Goal: Transaction & Acquisition: Book appointment/travel/reservation

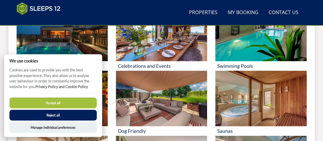
scroll to position [251, 0]
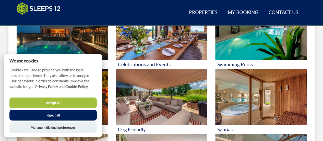
click at [65, 104] on button "Accept all" at bounding box center [52, 102] width 87 height 11
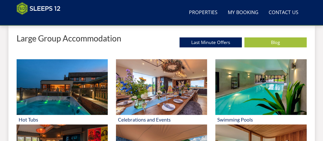
scroll to position [187, 0]
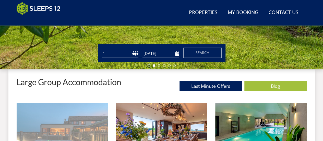
scroll to position [152, 0]
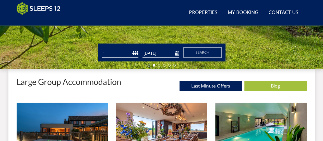
click at [129, 52] on select "1 2 3 4 5 6 7 8 9 10 11 12 13 14 15 16 17 18 19 20 21 22 23 24 25 26 27 28 29 3…" at bounding box center [120, 53] width 37 height 8
select select "12"
click at [102, 49] on select "1 2 3 4 5 6 7 8 9 10 11 12 13 14 15 16 17 18 19 20 21 22 23 24 25 26 27 28 29 3…" at bounding box center [120, 53] width 37 height 8
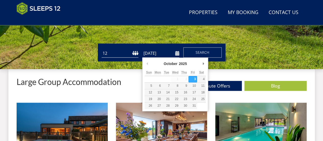
click at [158, 54] on input "[DATE]" at bounding box center [160, 53] width 37 height 8
type input "[DATE]"
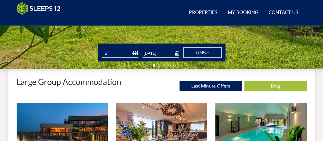
click at [205, 52] on span "Search" at bounding box center [203, 52] width 14 height 5
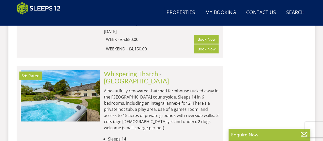
scroll to position [506, 0]
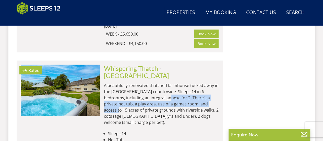
drag, startPoint x: 152, startPoint y: 71, endPoint x: 202, endPoint y: 77, distance: 50.7
click at [202, 82] on p "A beautifully renovated thatched farmhouse tucked away in the [GEOGRAPHIC_DATA]…" at bounding box center [161, 103] width 115 height 43
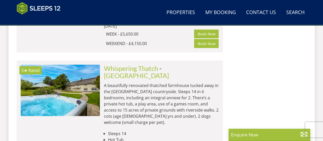
click at [181, 130] on li "Sleeps 14" at bounding box center [163, 133] width 111 height 6
click at [153, 64] on link "Whispering Thatch" at bounding box center [131, 68] width 54 height 8
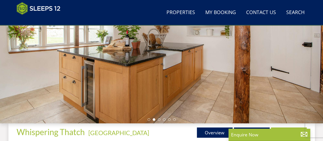
scroll to position [96, 0]
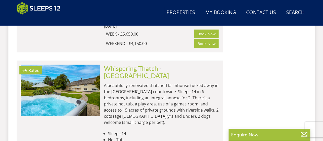
scroll to position [506, 0]
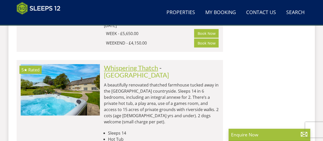
click at [143, 64] on link "Whispering Thatch" at bounding box center [131, 68] width 54 height 8
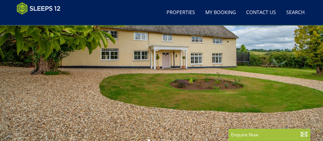
scroll to position [77, 0]
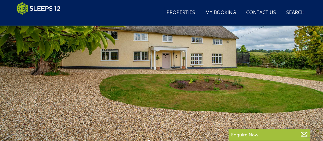
click at [117, 62] on div at bounding box center [161, 55] width 323 height 179
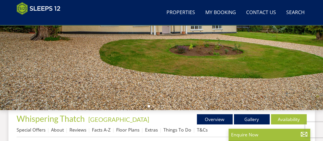
scroll to position [115, 0]
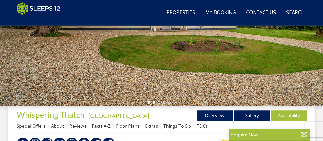
click at [154, 101] on li at bounding box center [154, 102] width 3 height 3
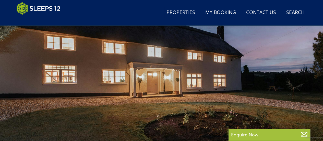
scroll to position [90, 0]
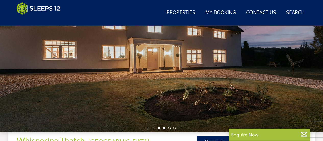
click at [164, 128] on li at bounding box center [164, 128] width 3 height 3
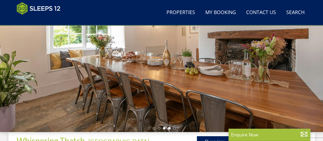
click at [169, 127] on li at bounding box center [169, 128] width 3 height 3
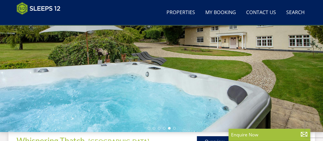
click at [175, 127] on div at bounding box center [161, 42] width 323 height 179
click at [174, 127] on li at bounding box center [174, 128] width 3 height 3
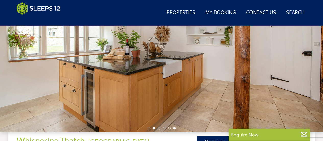
click at [153, 128] on li at bounding box center [154, 128] width 3 height 3
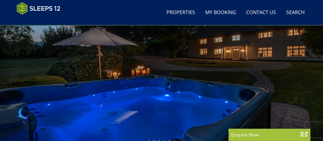
scroll to position [88, 0]
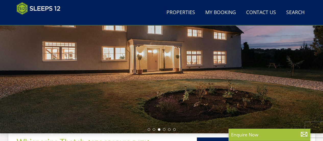
click at [152, 127] on div at bounding box center [161, 43] width 323 height 179
click at [154, 129] on li at bounding box center [154, 129] width 3 height 3
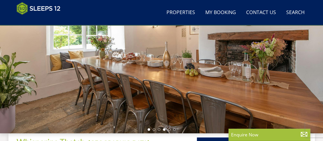
click at [149, 130] on li at bounding box center [149, 129] width 3 height 3
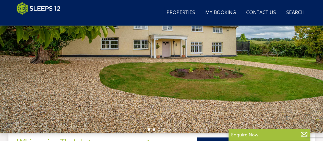
click at [153, 129] on li at bounding box center [154, 129] width 3 height 3
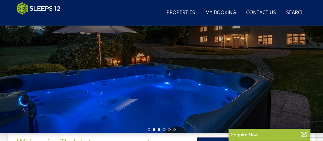
click at [158, 129] on li at bounding box center [159, 129] width 3 height 3
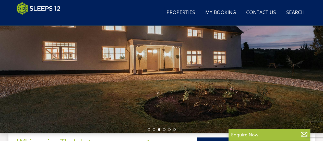
click at [162, 129] on ul at bounding box center [162, 129] width 28 height 3
click at [163, 129] on li at bounding box center [164, 129] width 3 height 3
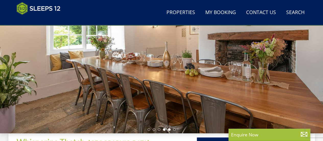
click at [169, 129] on li at bounding box center [169, 129] width 3 height 3
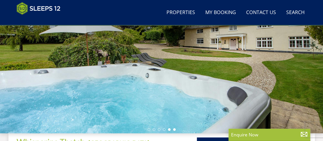
click at [174, 129] on li at bounding box center [174, 129] width 3 height 3
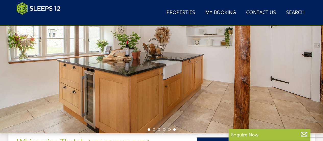
click at [149, 129] on li at bounding box center [149, 129] width 3 height 3
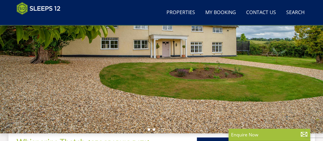
click at [153, 129] on li at bounding box center [154, 129] width 3 height 3
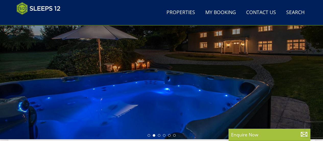
scroll to position [82, 0]
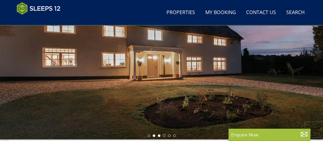
click at [153, 136] on li at bounding box center [154, 135] width 3 height 3
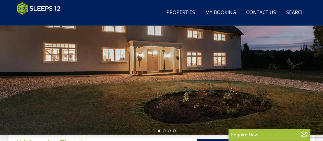
scroll to position [87, 0]
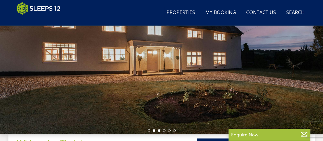
click at [153, 129] on li at bounding box center [154, 130] width 3 height 3
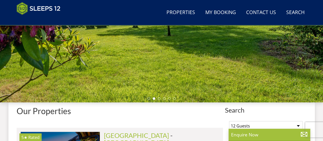
scroll to position [176, 0]
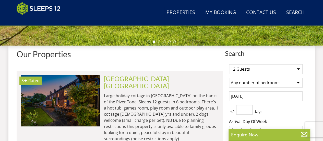
click at [276, 65] on select "1 Guest 2 Guests 3 Guests 4 Guests 5 Guests 6 Guests 7 Guests 8 Guests 9 Guests…" at bounding box center [266, 69] width 74 height 10
select select "10"
click at [229, 64] on select "1 Guest 2 Guests 3 Guests 4 Guests 5 Guests 6 Guests 7 Guests 8 Guests 9 Guests…" at bounding box center [266, 69] width 74 height 10
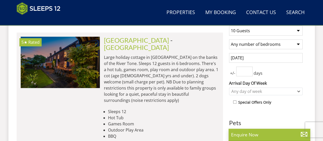
scroll to position [214, 0]
click at [259, 59] on input "[DATE]" at bounding box center [266, 58] width 74 height 10
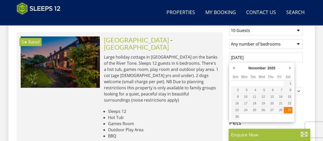
type input "[DATE]"
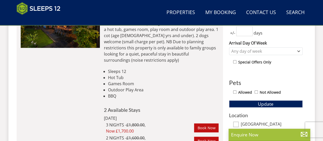
scroll to position [254, 0]
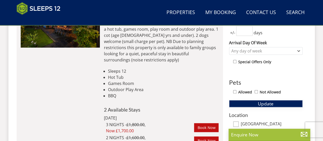
click at [261, 104] on span "Update" at bounding box center [266, 103] width 16 height 6
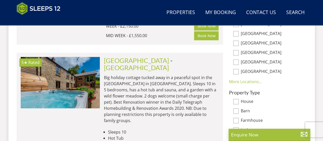
scroll to position [354, 0]
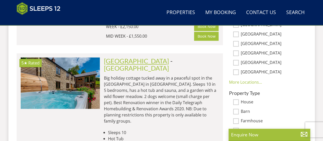
click at [127, 57] on link "[GEOGRAPHIC_DATA]" at bounding box center [136, 61] width 65 height 8
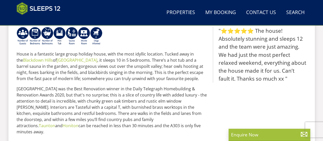
scroll to position [234, 0]
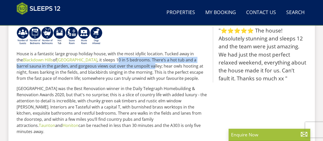
drag, startPoint x: 90, startPoint y: 51, endPoint x: 116, endPoint y: 58, distance: 27.0
click at [116, 58] on p "House is a fantastic large group holiday house, with the most idyllic location.…" at bounding box center [113, 66] width 192 height 31
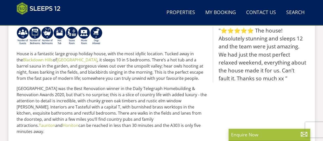
click at [130, 59] on p "House is a fantastic large group holiday house, with the most idyllic location.…" at bounding box center [113, 66] width 192 height 31
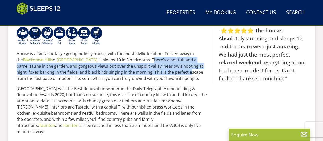
drag, startPoint x: 126, startPoint y: 52, endPoint x: 146, endPoint y: 64, distance: 23.3
click at [146, 64] on p "House is a fantastic large group holiday house, with the most idyllic location.…" at bounding box center [113, 66] width 192 height 31
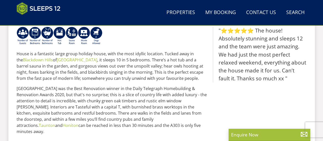
click at [162, 71] on p "House is a fantastic large group holiday house, with the most idyllic location.…" at bounding box center [113, 66] width 192 height 31
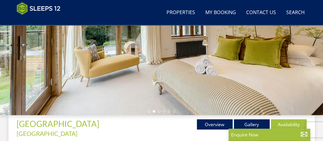
scroll to position [103, 0]
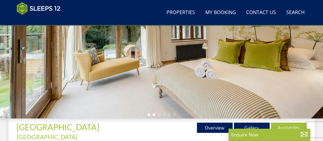
click at [149, 114] on li at bounding box center [149, 114] width 3 height 3
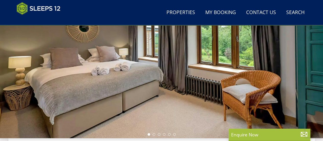
scroll to position [88, 0]
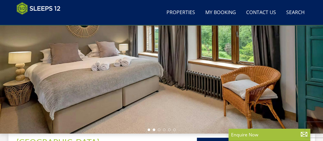
click at [154, 130] on li at bounding box center [154, 129] width 3 height 3
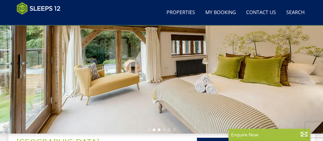
click at [159, 129] on li at bounding box center [159, 129] width 3 height 3
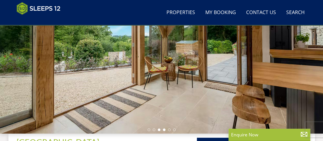
click at [165, 129] on li at bounding box center [164, 129] width 3 height 3
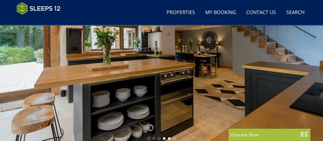
scroll to position [80, 0]
click at [169, 138] on li at bounding box center [169, 138] width 3 height 3
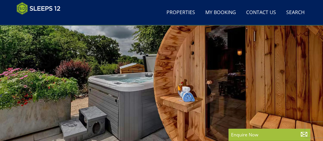
scroll to position [81, 0]
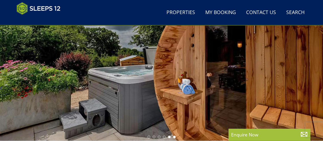
click at [169, 136] on li at bounding box center [169, 136] width 3 height 3
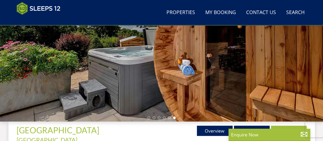
scroll to position [100, 0]
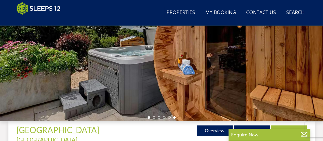
click at [149, 116] on li at bounding box center [149, 117] width 3 height 3
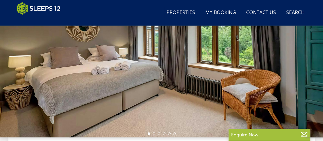
scroll to position [88, 0]
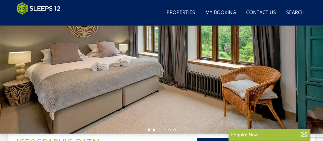
click at [154, 129] on li at bounding box center [154, 129] width 3 height 3
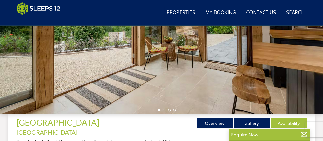
scroll to position [108, 0]
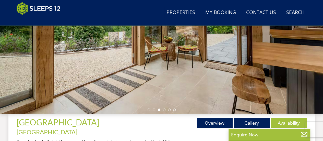
click at [153, 108] on ul at bounding box center [162, 109] width 28 height 3
click at [153, 110] on li at bounding box center [154, 109] width 3 height 3
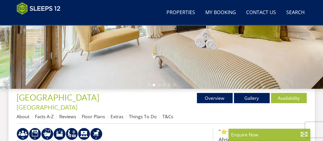
scroll to position [134, 0]
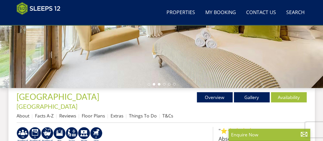
click at [158, 83] on li at bounding box center [159, 84] width 3 height 3
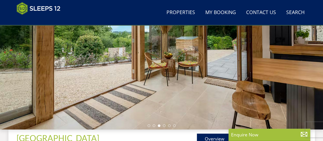
scroll to position [94, 0]
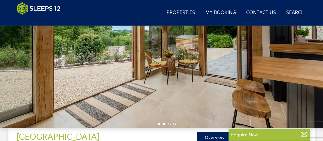
click at [164, 123] on li at bounding box center [164, 124] width 3 height 3
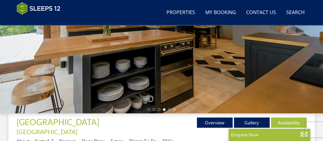
scroll to position [111, 0]
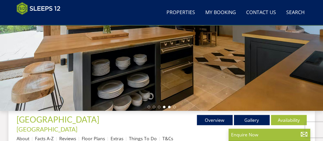
click at [169, 107] on li at bounding box center [169, 106] width 3 height 3
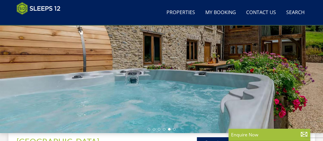
scroll to position [93, 0]
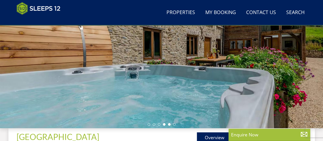
click at [164, 124] on li at bounding box center [164, 124] width 3 height 3
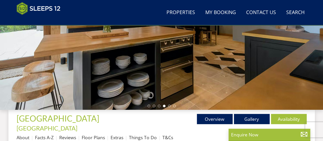
scroll to position [122, 0]
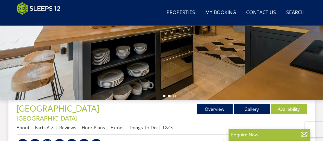
click at [169, 95] on li at bounding box center [169, 95] width 3 height 3
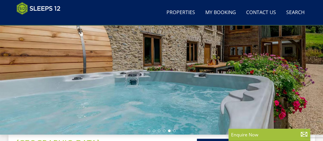
scroll to position [86, 0]
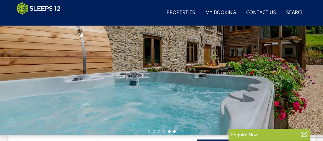
click at [175, 131] on li at bounding box center [174, 131] width 3 height 3
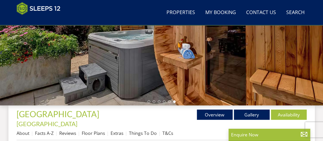
scroll to position [116, 0]
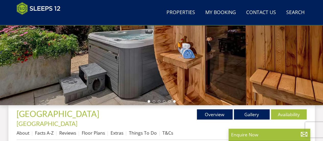
click at [149, 101] on li at bounding box center [149, 101] width 3 height 3
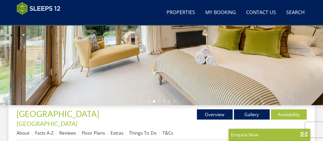
select select "10"
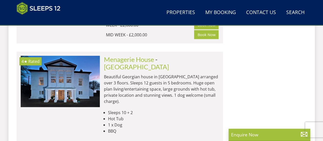
scroll to position [660, 0]
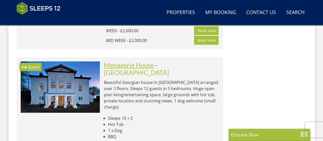
click at [148, 61] on link "Menagerie House" at bounding box center [129, 65] width 50 height 8
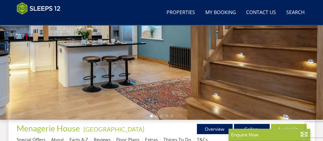
scroll to position [104, 0]
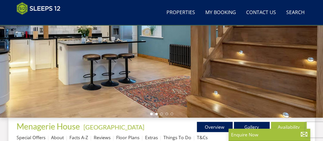
click at [156, 115] on li at bounding box center [156, 113] width 3 height 3
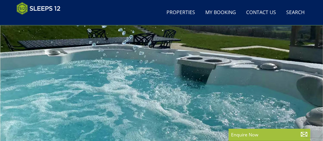
scroll to position [100, 0]
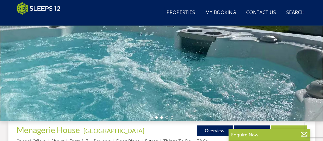
click at [162, 116] on li at bounding box center [161, 117] width 3 height 3
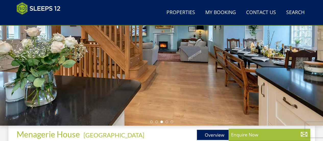
scroll to position [96, 0]
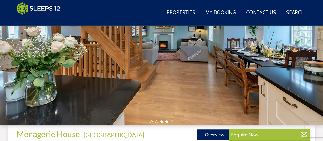
click at [166, 121] on li at bounding box center [166, 121] width 3 height 3
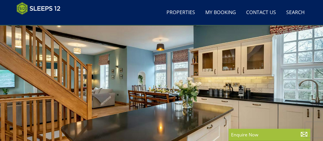
scroll to position [102, 0]
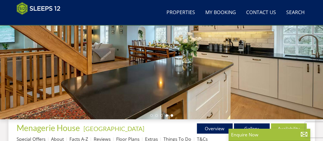
click at [171, 115] on li at bounding box center [172, 115] width 3 height 3
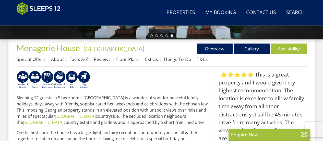
scroll to position [191, 0]
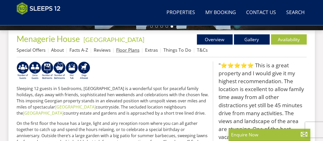
click at [125, 50] on link "Floor Plans" at bounding box center [127, 50] width 23 height 6
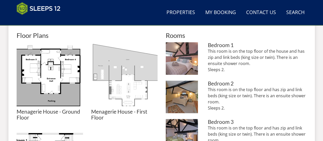
scroll to position [231, 0]
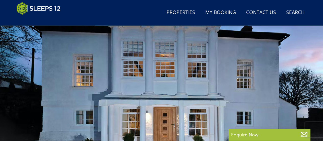
scroll to position [62, 0]
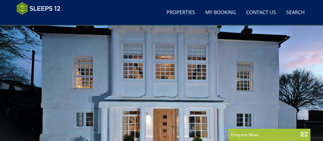
select select "10"
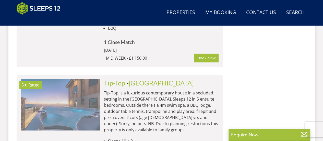
scroll to position [768, 0]
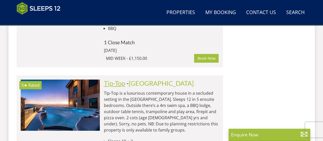
click at [118, 79] on link "Tip-Top" at bounding box center [114, 83] width 21 height 8
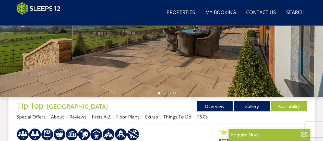
scroll to position [126, 0]
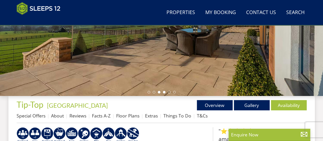
click at [163, 92] on li at bounding box center [164, 92] width 3 height 3
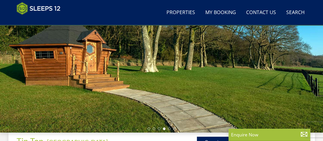
scroll to position [92, 0]
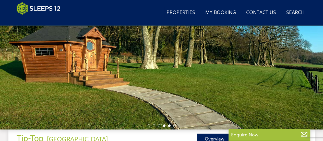
click at [170, 125] on li at bounding box center [169, 125] width 3 height 3
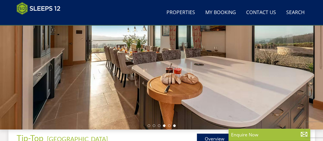
click at [164, 126] on li at bounding box center [164, 125] width 3 height 3
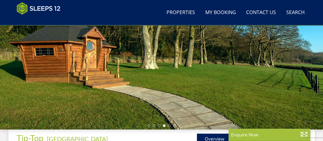
click at [167, 126] on ul at bounding box center [162, 125] width 28 height 3
click at [172, 126] on ul at bounding box center [162, 125] width 28 height 3
click at [171, 126] on ul at bounding box center [162, 125] width 28 height 3
click at [171, 125] on ul at bounding box center [162, 125] width 28 height 3
click at [164, 126] on li at bounding box center [164, 125] width 3 height 3
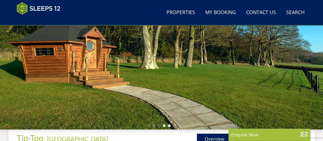
click at [168, 126] on li at bounding box center [169, 125] width 3 height 3
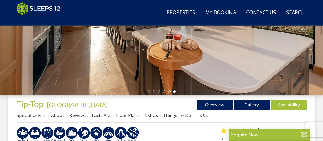
scroll to position [127, 0]
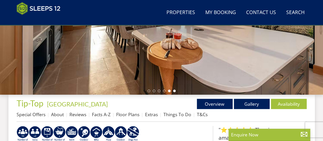
click at [169, 91] on li at bounding box center [169, 90] width 3 height 3
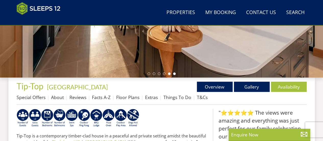
scroll to position [125, 0]
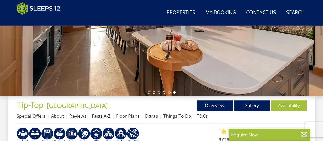
click at [126, 117] on link "Floor Plans" at bounding box center [127, 116] width 23 height 6
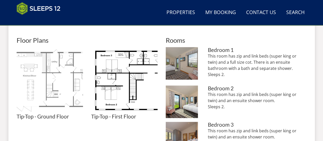
scroll to position [222, 0]
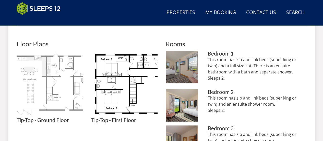
click at [59, 79] on img at bounding box center [50, 84] width 66 height 66
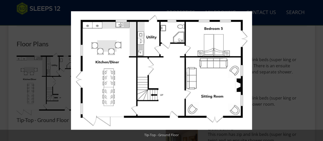
click at [317, 67] on button at bounding box center [314, 71] width 18 height 26
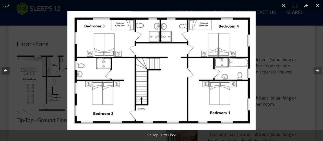
click at [5, 69] on button at bounding box center [9, 71] width 18 height 26
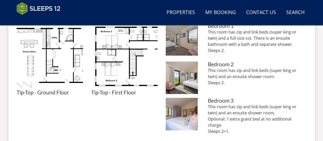
scroll to position [244, 0]
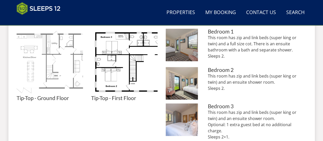
click at [60, 84] on img at bounding box center [50, 62] width 66 height 66
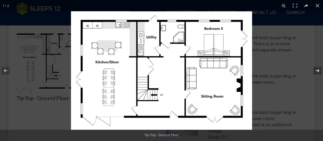
click at [317, 70] on button at bounding box center [314, 71] width 18 height 26
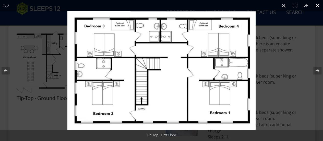
click at [294, 78] on div at bounding box center [228, 81] width 323 height 141
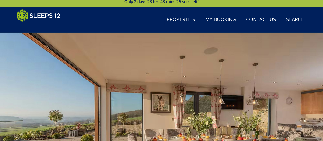
scroll to position [6, 0]
